Goal: Check status: Check status

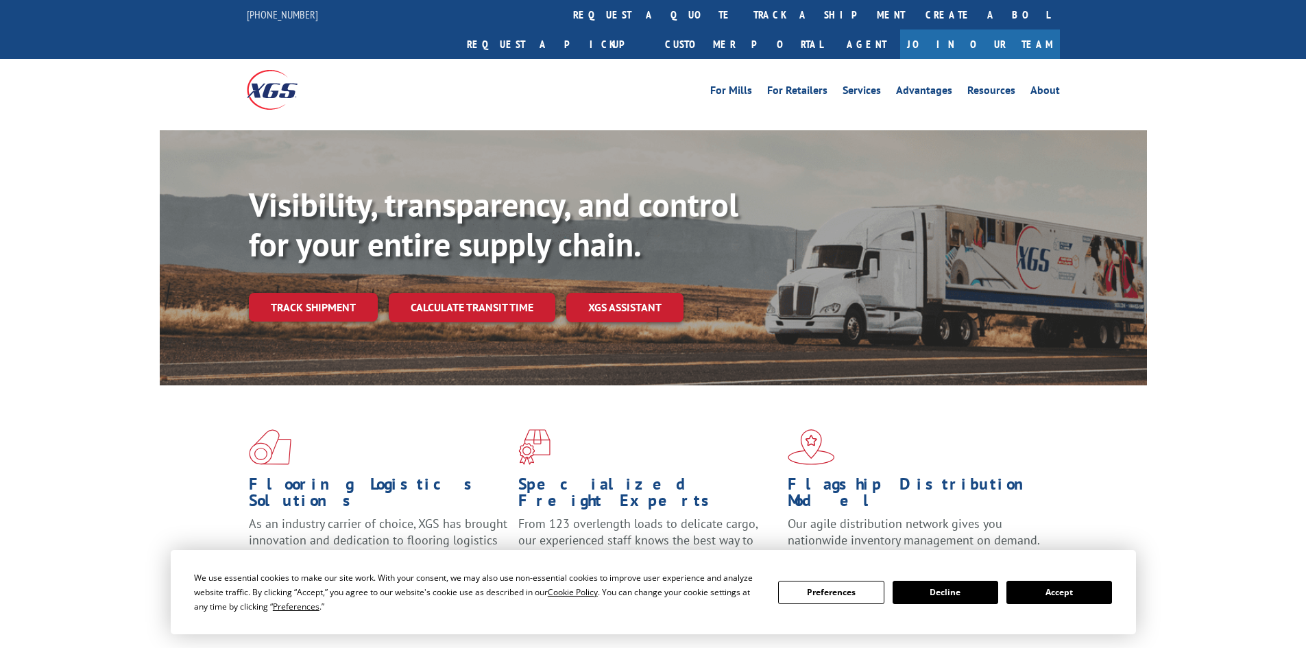
click at [1065, 585] on button "Accept" at bounding box center [1059, 592] width 106 height 23
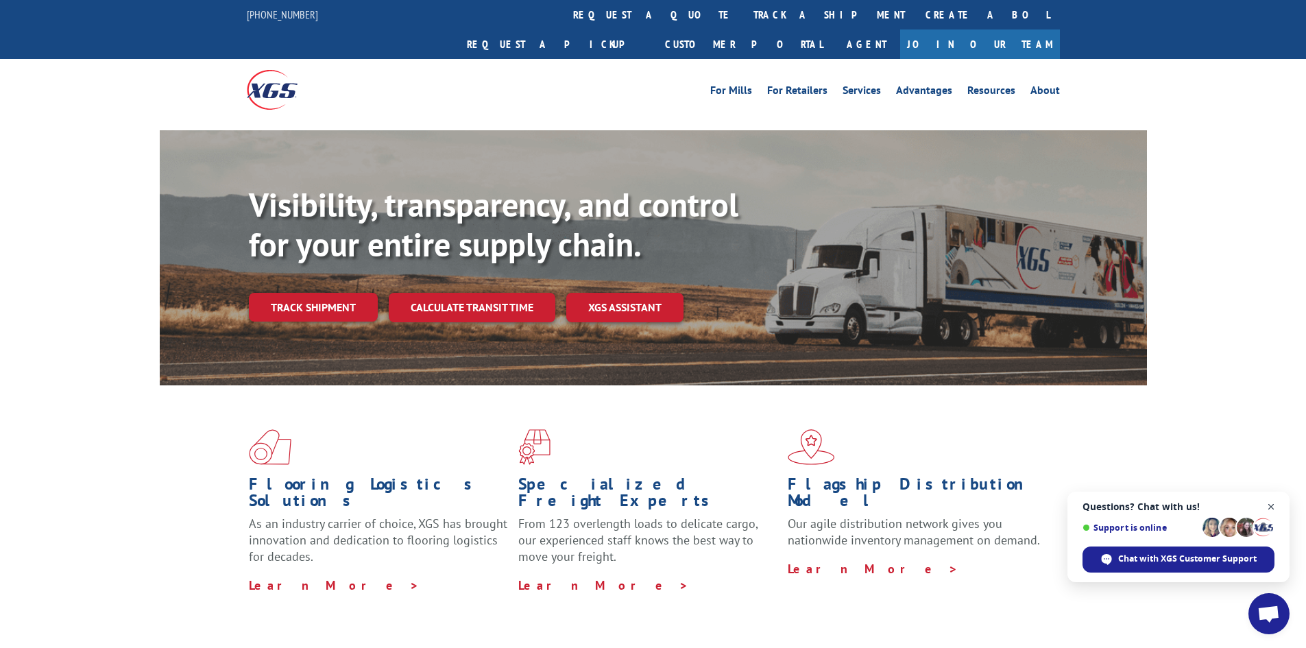
click at [1268, 499] on span "Close chat" at bounding box center [1271, 506] width 17 height 17
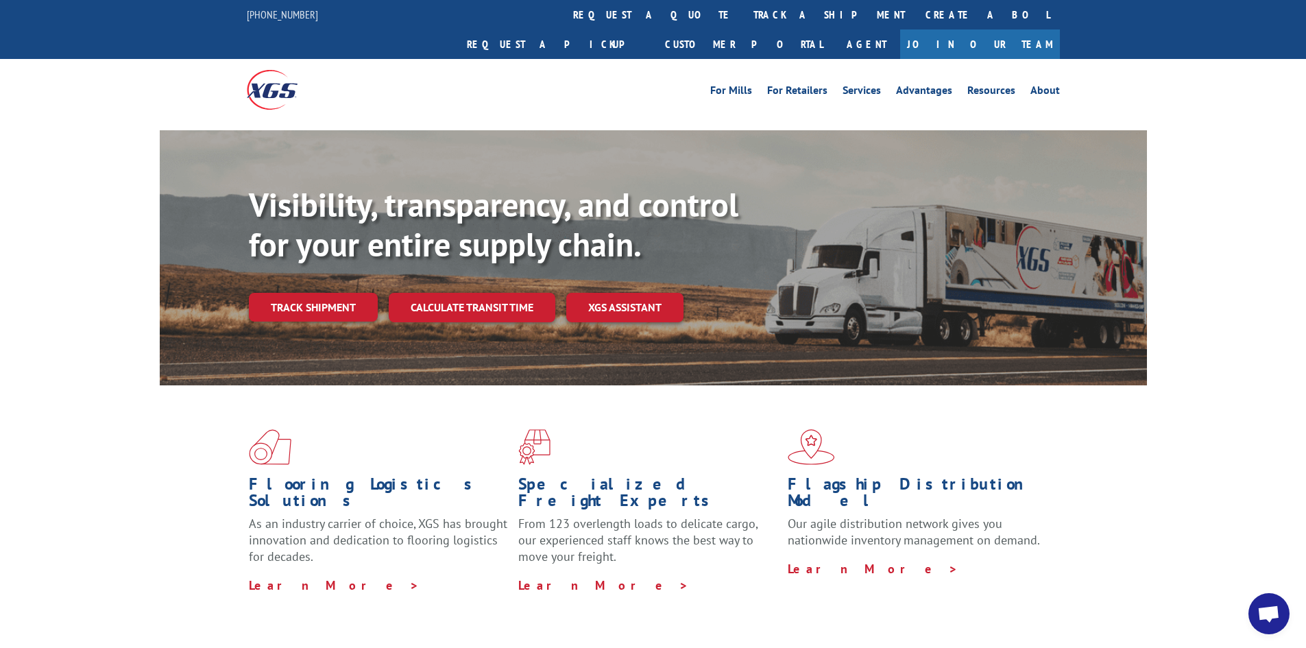
click at [445, 260] on div "Visibility, transparency, and control for your entire supply chain. Track shipm…" at bounding box center [698, 280] width 898 height 191
click at [441, 293] on link "Calculate transit time" at bounding box center [472, 307] width 167 height 29
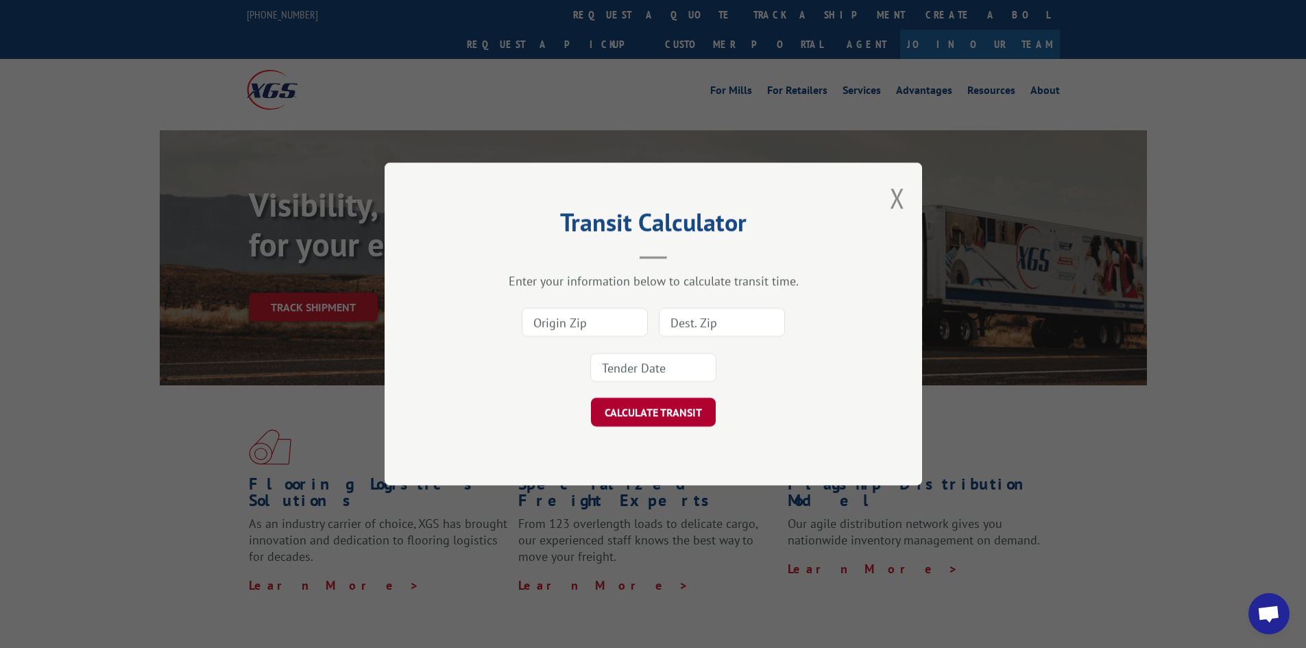
click at [651, 410] on button "CALCULATE TRANSIT" at bounding box center [653, 412] width 125 height 29
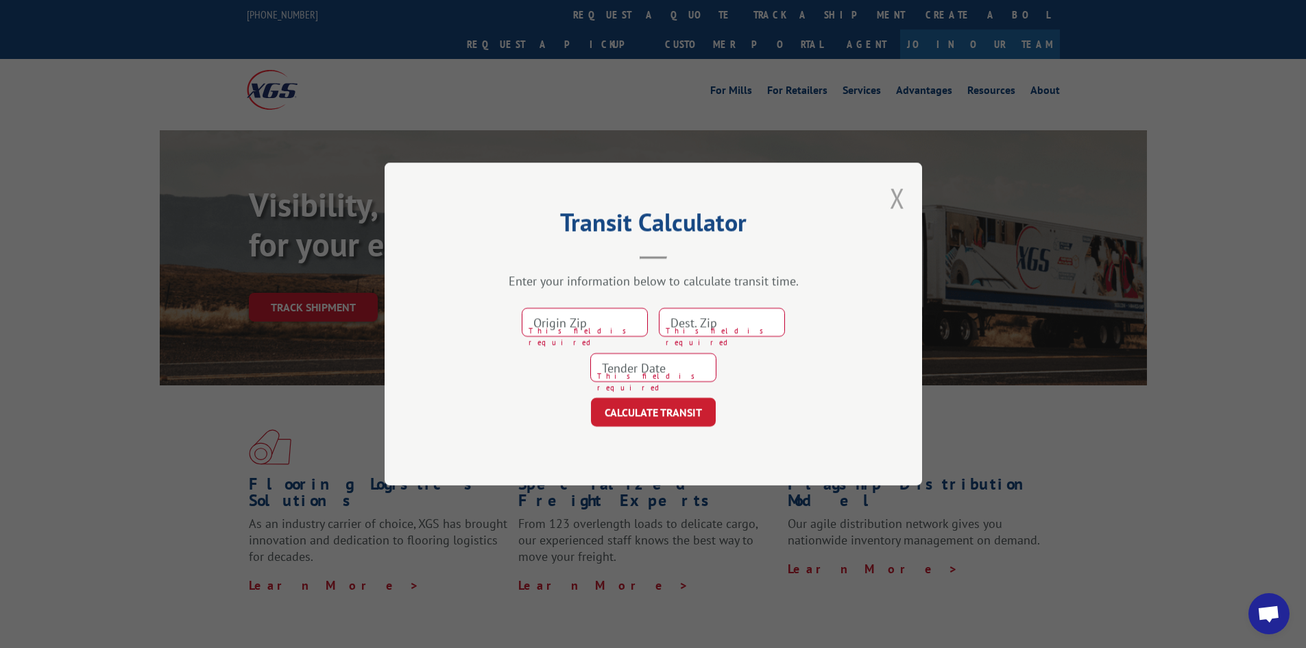
click at [892, 199] on button "Close modal" at bounding box center [897, 198] width 15 height 36
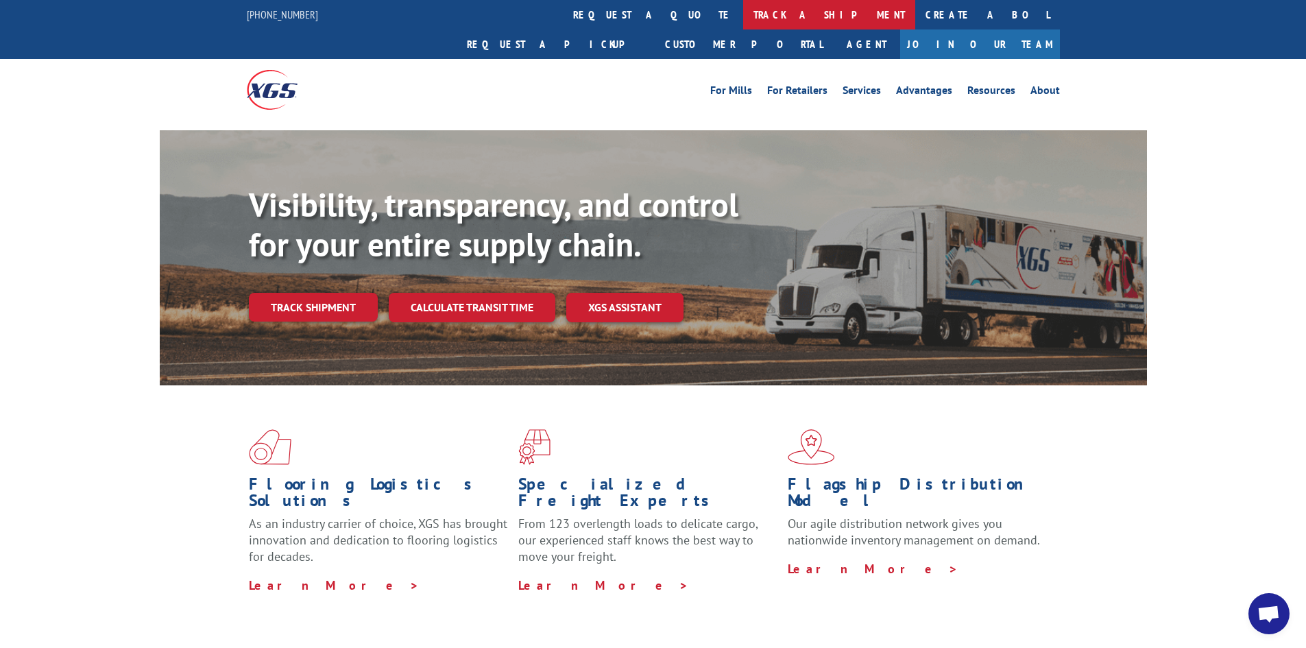
click at [743, 16] on link "track a shipment" at bounding box center [829, 14] width 172 height 29
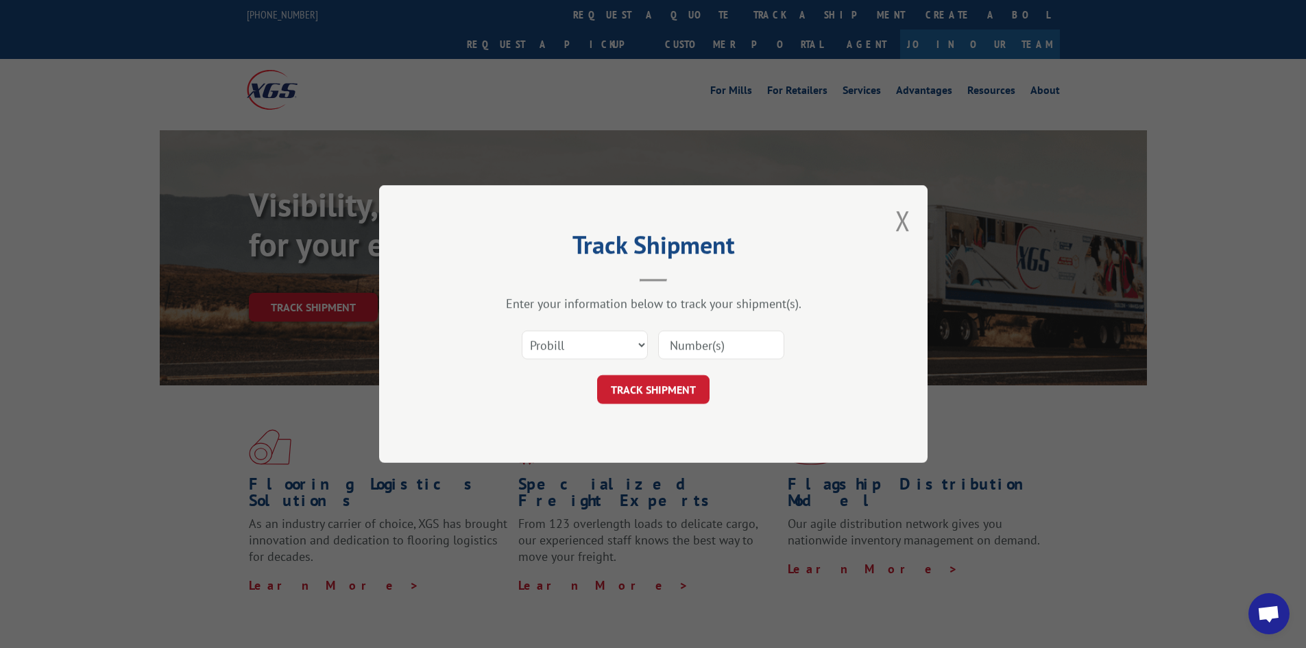
paste input "17517340"
type input "17517340"
click at [653, 391] on button "TRACK SHIPMENT" at bounding box center [653, 389] width 112 height 29
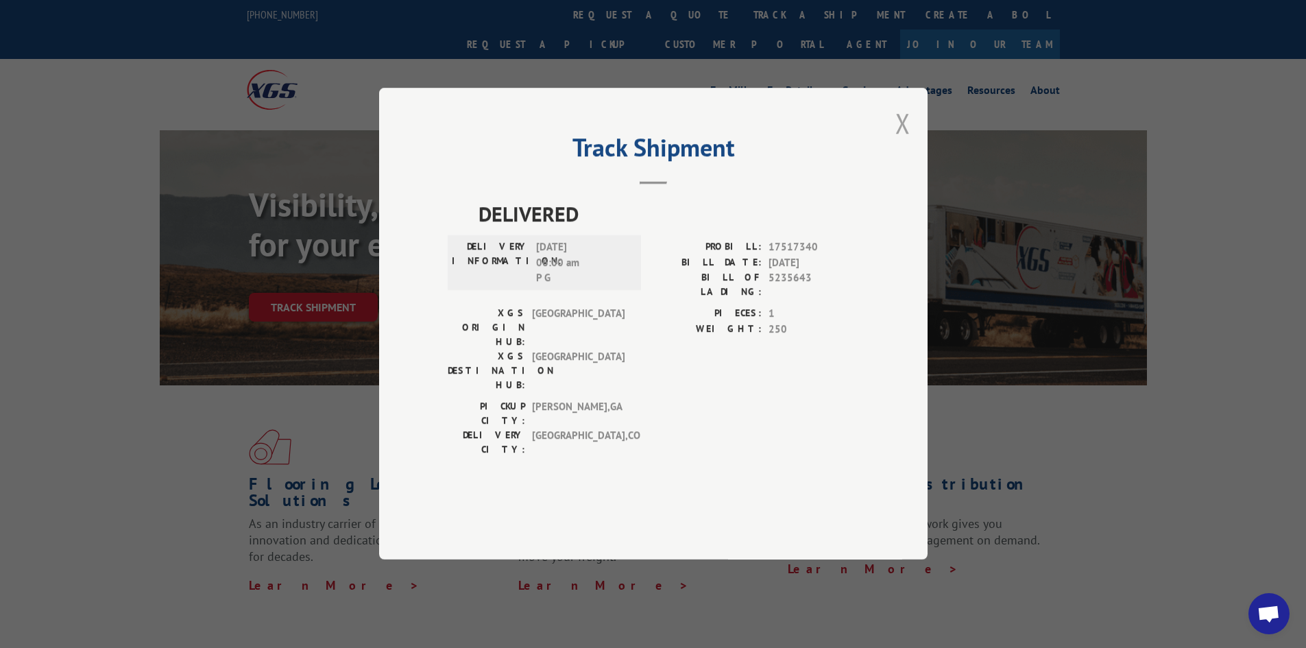
click at [899, 141] on button "Close modal" at bounding box center [902, 123] width 15 height 36
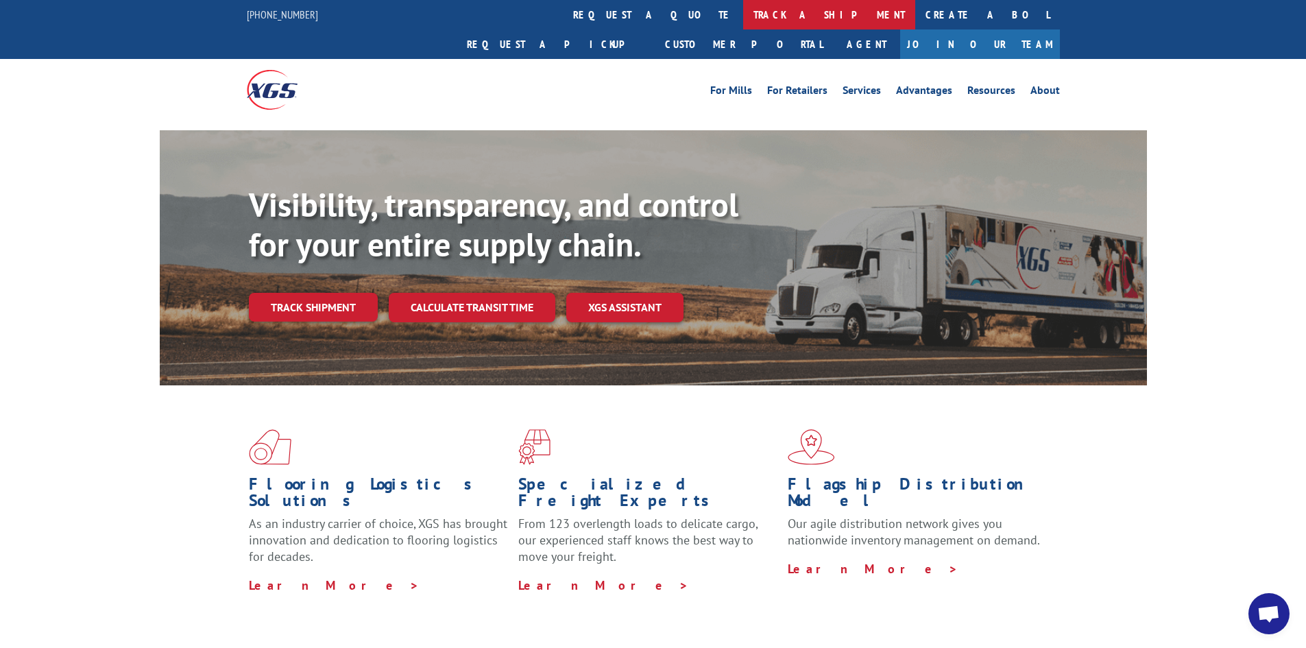
click at [743, 10] on link "track a shipment" at bounding box center [829, 14] width 172 height 29
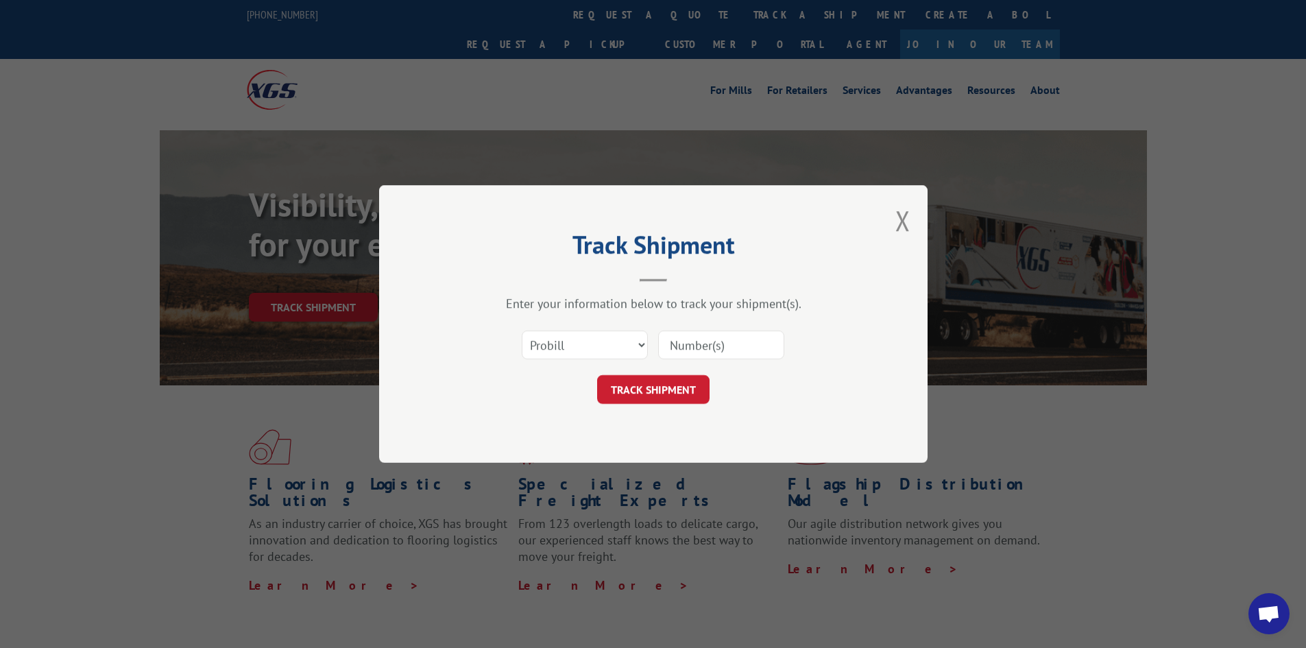
paste input "17517340"
type input "17517340"
click at [666, 384] on button "TRACK SHIPMENT" at bounding box center [653, 389] width 112 height 29
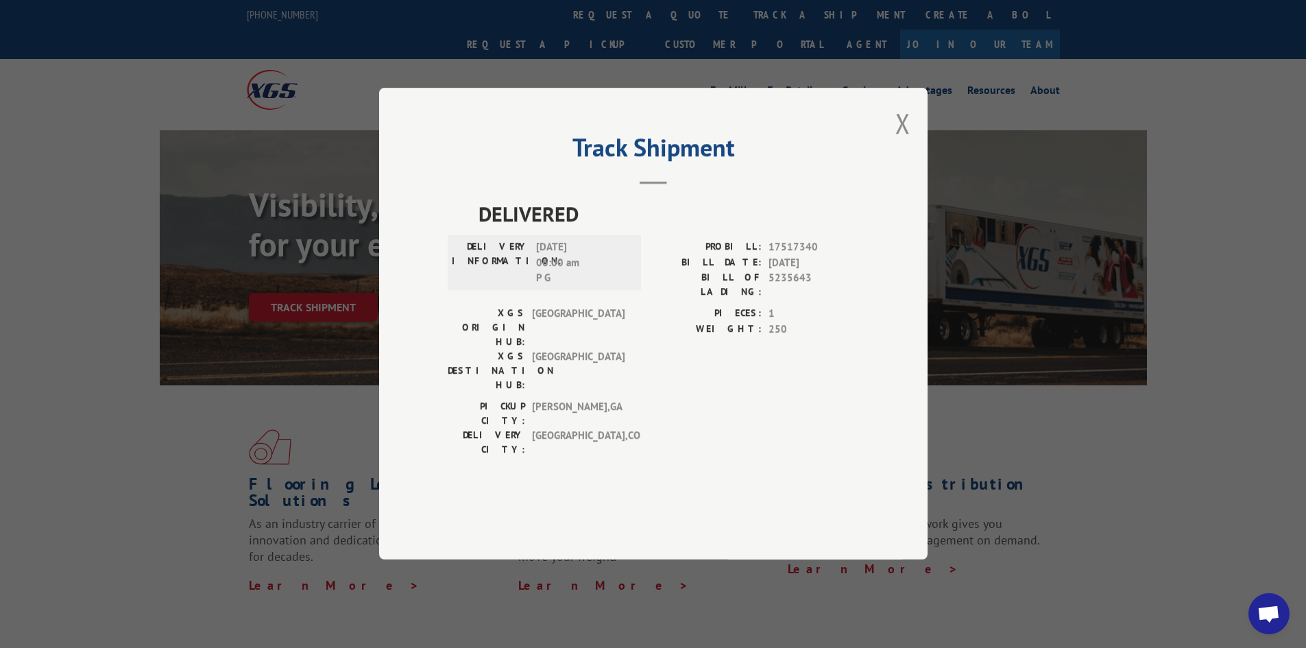
click at [912, 160] on div "Track Shipment DELIVERED DELIVERY INFORMATION: [DATE] 06:00 am P G PROBILL: 175…" at bounding box center [653, 324] width 548 height 472
click at [901, 141] on button "Close modal" at bounding box center [902, 123] width 15 height 36
